Goal: Information Seeking & Learning: Learn about a topic

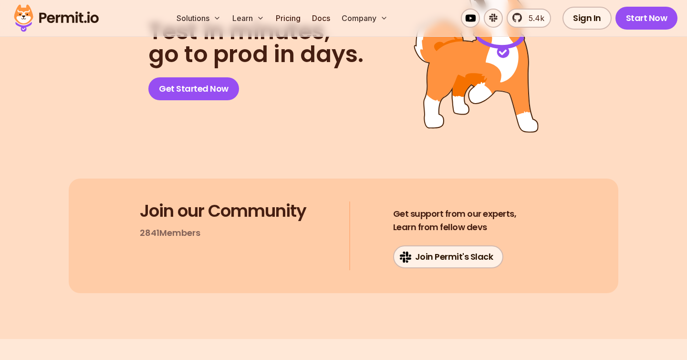
scroll to position [7821, 0]
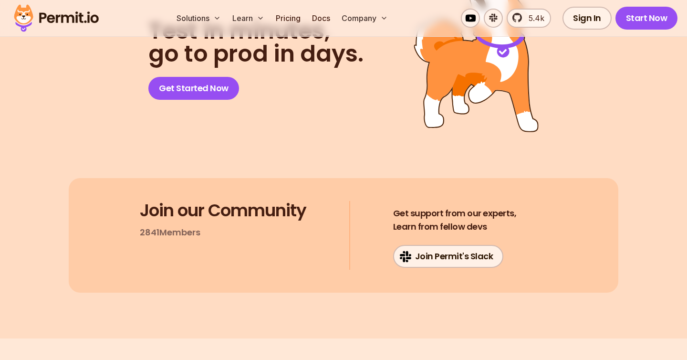
copy h3 "[PERSON_NAME]"
